Goal: Task Accomplishment & Management: Manage account settings

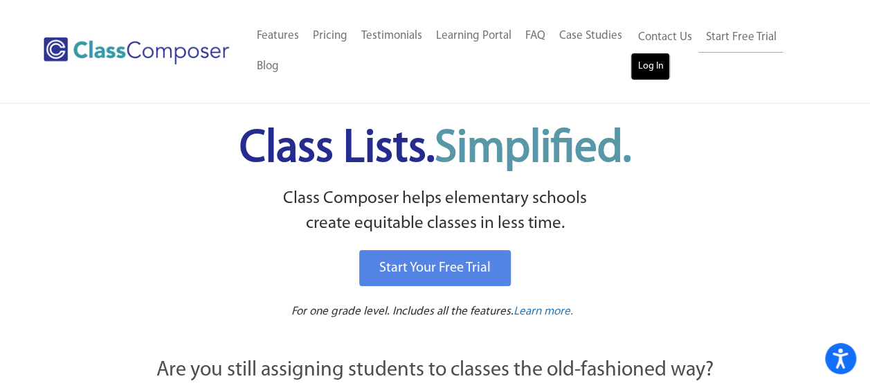
click at [654, 64] on link "Log In" at bounding box center [650, 67] width 39 height 28
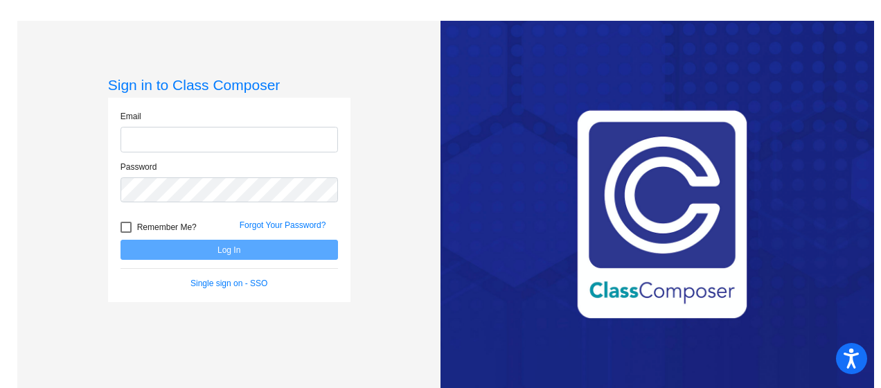
type input "[EMAIL_ADDRESS][PERSON_NAME][DOMAIN_NAME]"
click at [127, 226] on div at bounding box center [125, 227] width 11 height 11
click at [126, 233] on input "Remember Me?" at bounding box center [125, 233] width 1 height 1
checkbox input "true"
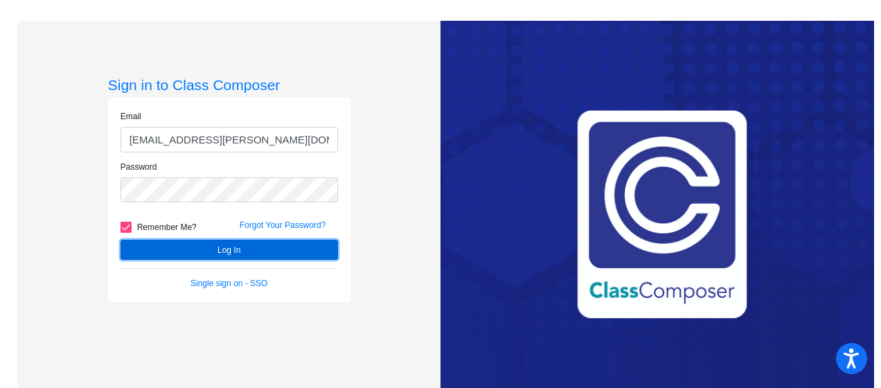
click at [190, 252] on button "Log In" at bounding box center [228, 250] width 217 height 20
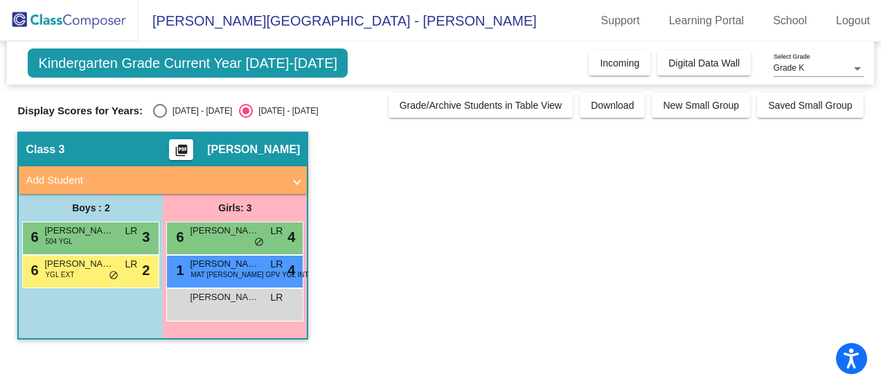
click at [379, 52] on div "Kindergarten Grade Current Year [DATE]-[DATE] Add, Move, or Retain Students Off…" at bounding box center [440, 63] width 866 height 43
click at [65, 21] on img at bounding box center [69, 20] width 138 height 41
click at [108, 66] on span "Kindergarten Grade Current Year [DATE]-[DATE]" at bounding box center [188, 62] width 320 height 29
click at [54, 12] on img at bounding box center [69, 20] width 138 height 41
click at [89, 29] on img at bounding box center [69, 20] width 138 height 41
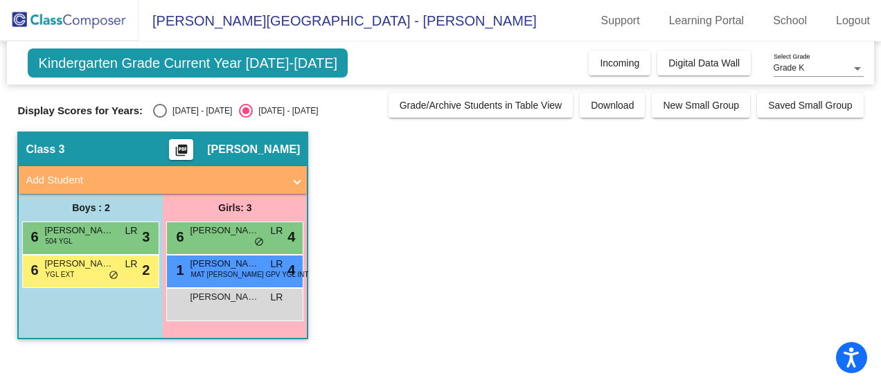
click at [63, 29] on img at bounding box center [69, 20] width 138 height 41
click at [226, 24] on span "[PERSON_NAME][GEOGRAPHIC_DATA] - [PERSON_NAME]" at bounding box center [337, 21] width 398 height 22
click at [158, 107] on div "Select an option" at bounding box center [160, 111] width 14 height 14
click at [159, 118] on input "[DATE] - [DATE]" at bounding box center [159, 118] width 1 height 1
radio input "true"
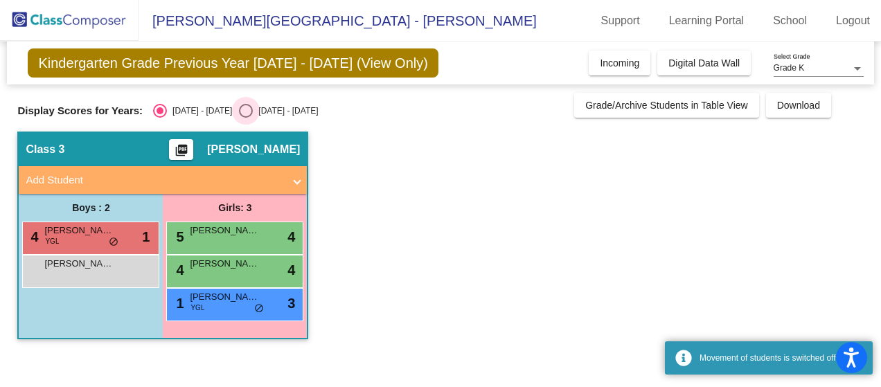
click at [253, 105] on div "[DATE] - [DATE]" at bounding box center [285, 111] width 65 height 12
click at [245, 118] on input "[DATE] - [DATE]" at bounding box center [245, 118] width 1 height 1
radio input "true"
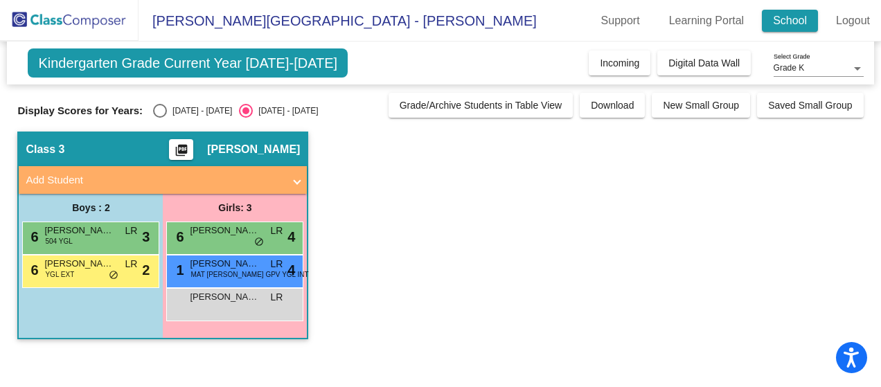
click at [789, 28] on link "School" at bounding box center [790, 21] width 56 height 22
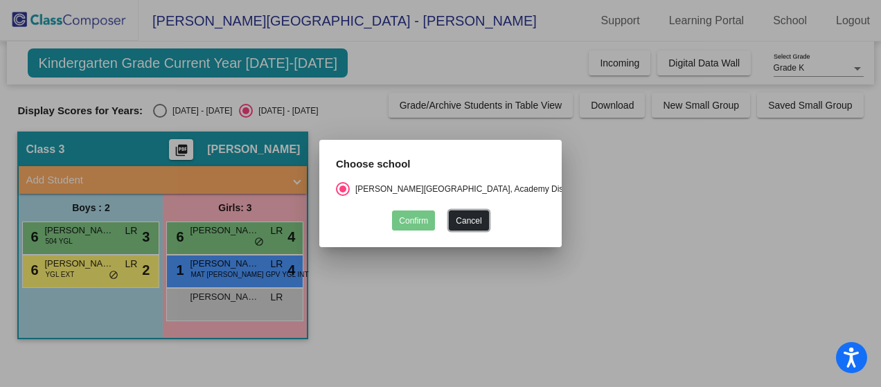
click at [467, 222] on button "Cancel" at bounding box center [468, 221] width 39 height 20
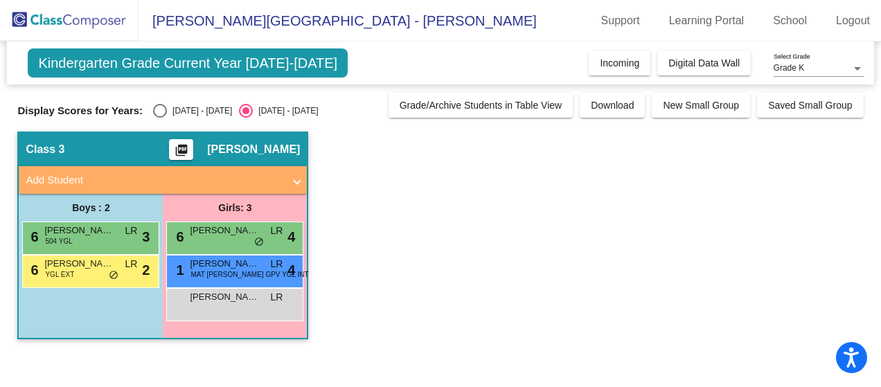
click at [24, 18] on img at bounding box center [69, 20] width 138 height 41
click at [697, 60] on span "Digital Data Wall" at bounding box center [703, 62] width 71 height 11
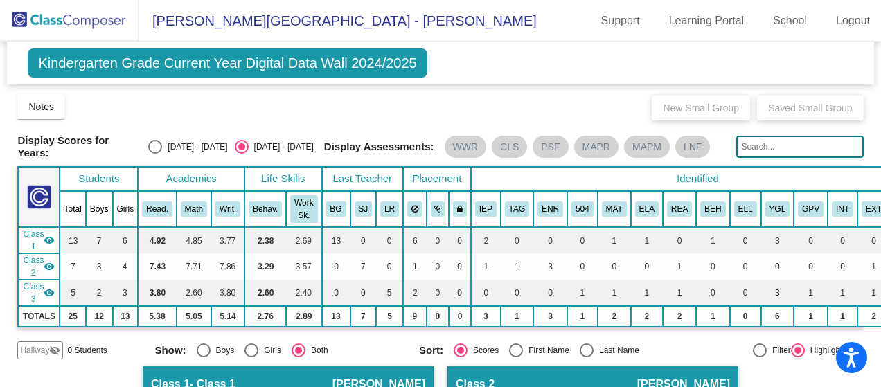
click at [60, 35] on img at bounding box center [69, 20] width 138 height 41
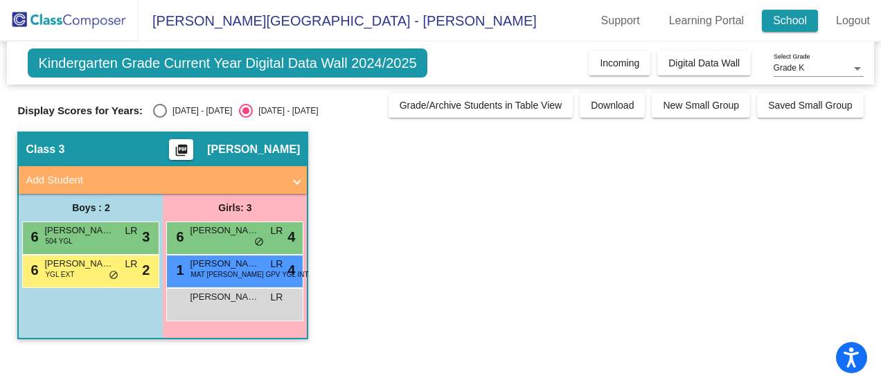
click at [794, 21] on link "School" at bounding box center [790, 21] width 56 height 22
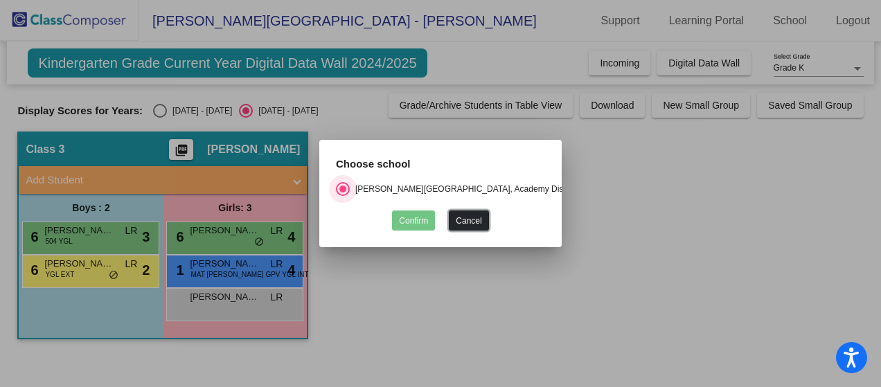
click at [465, 225] on button "Cancel" at bounding box center [468, 221] width 39 height 20
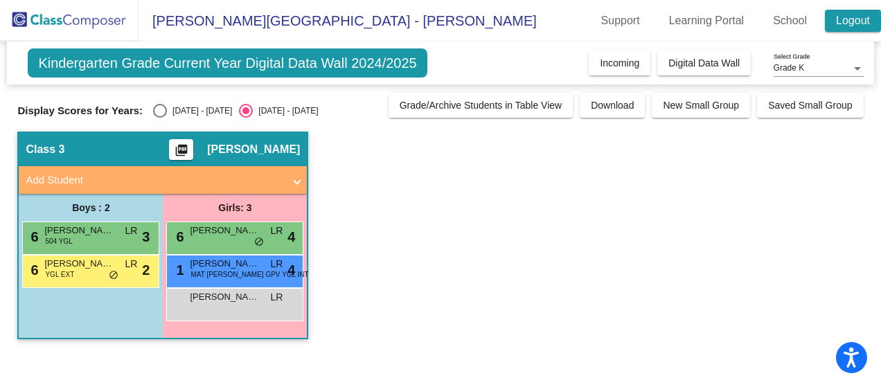
click at [852, 22] on link "Logout" at bounding box center [853, 21] width 56 height 22
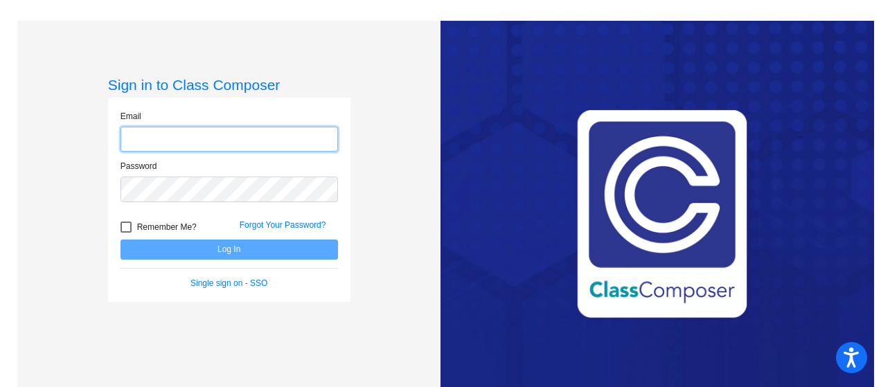
type input "[EMAIL_ADDRESS][PERSON_NAME][DOMAIN_NAME]"
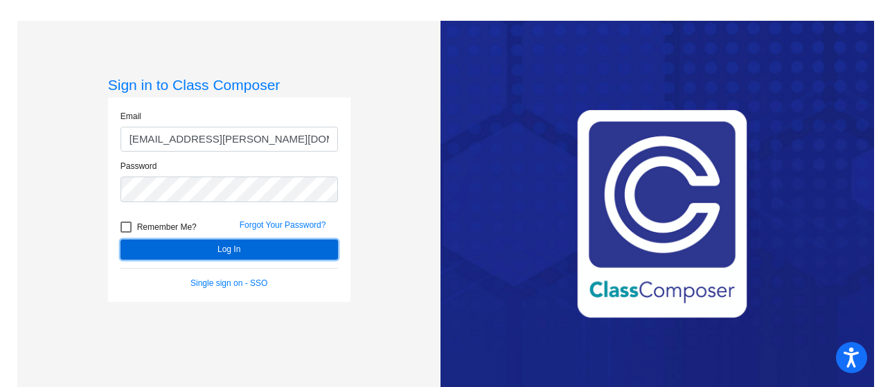
click at [213, 258] on button "Log In" at bounding box center [228, 250] width 217 height 20
